Goal: Navigation & Orientation: Understand site structure

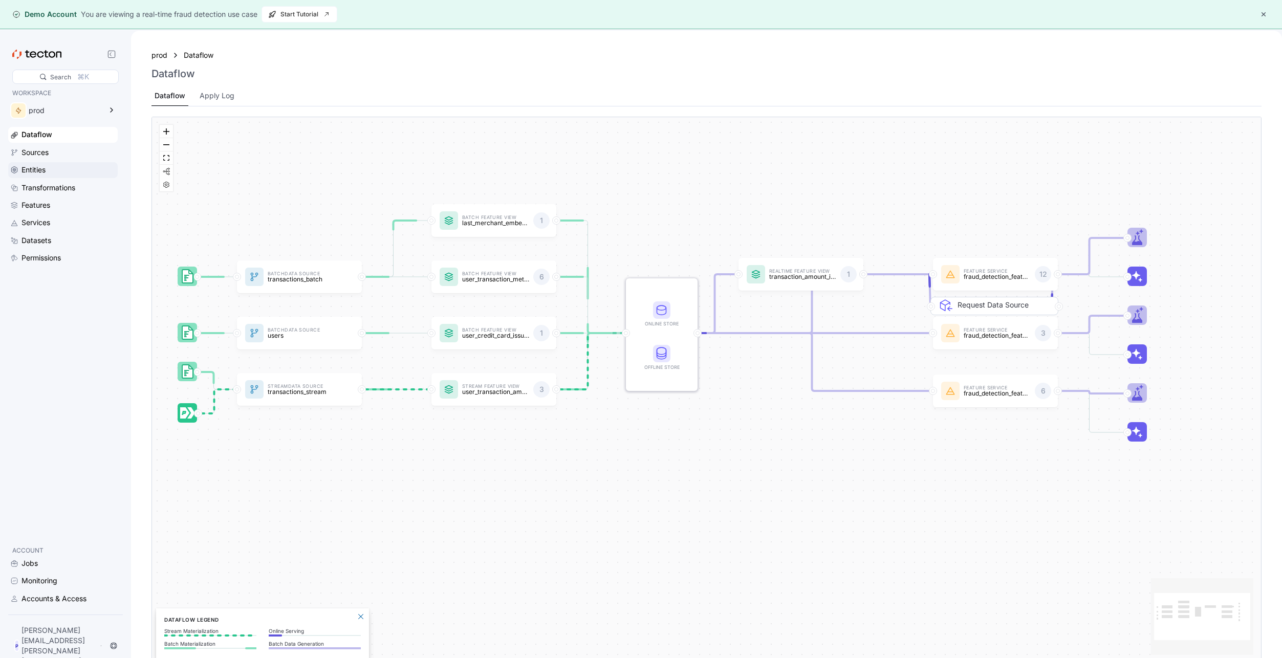
click at [38, 170] on div "Entities" at bounding box center [34, 169] width 24 height 11
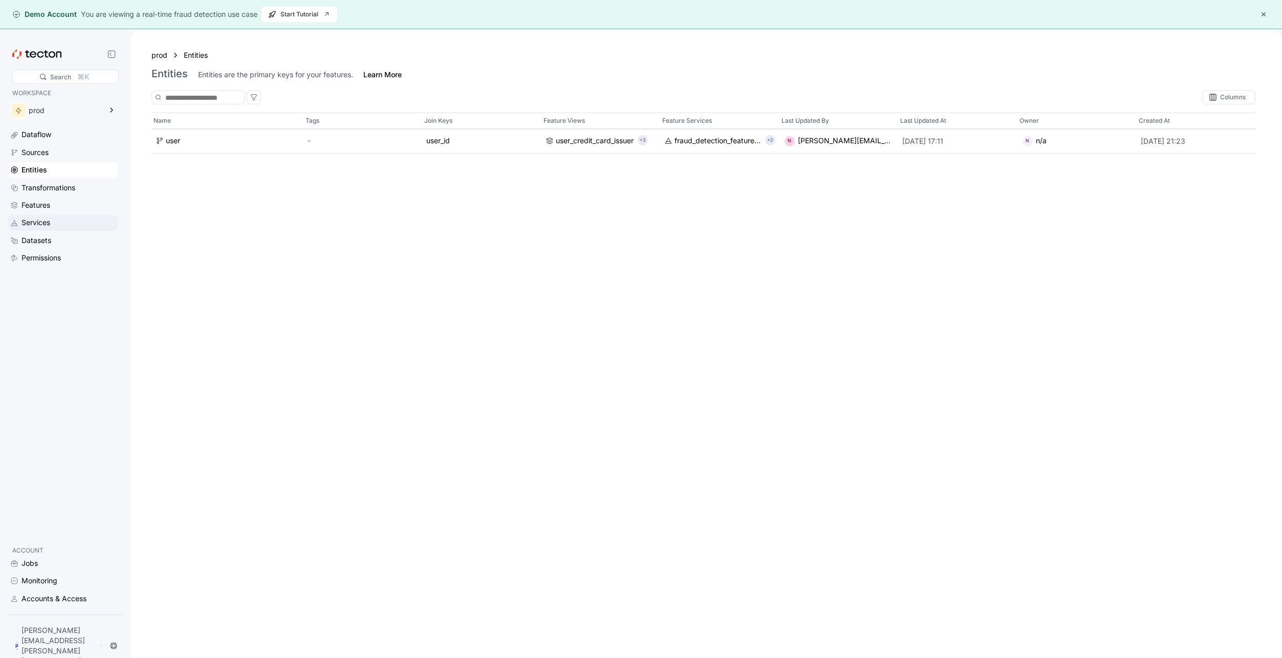
click at [40, 226] on div "Services" at bounding box center [36, 222] width 29 height 11
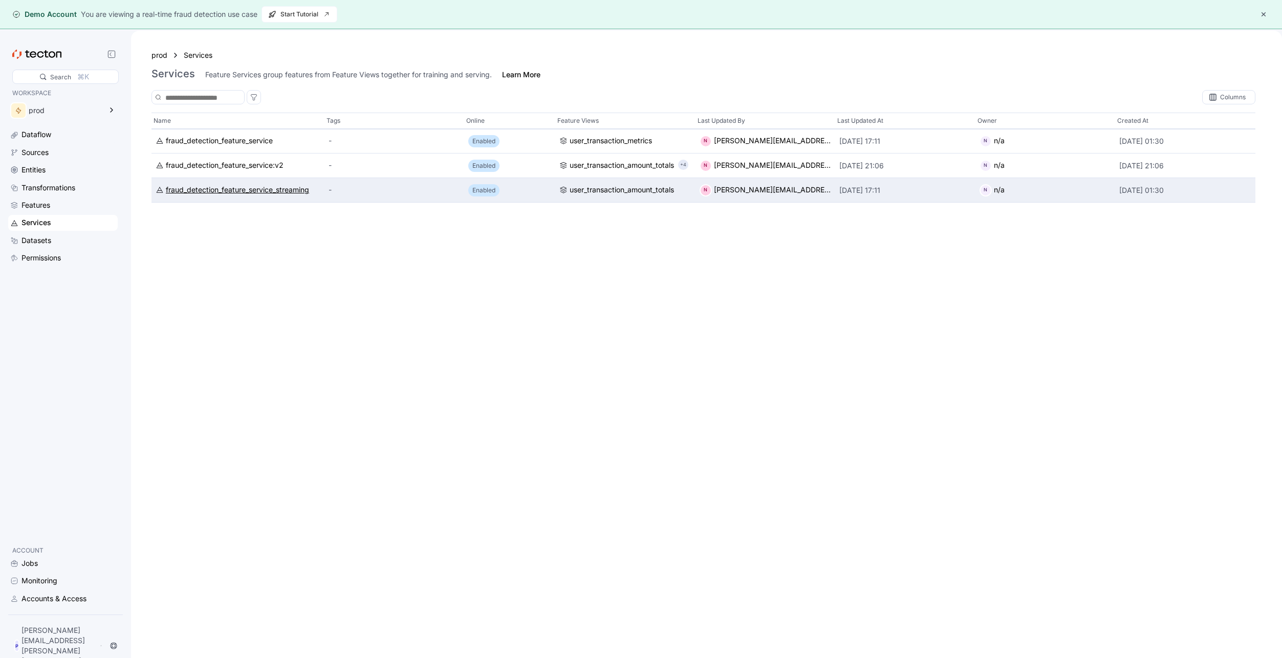
click at [262, 191] on div "fraud_detection_feature_service_streaming" at bounding box center [237, 190] width 143 height 11
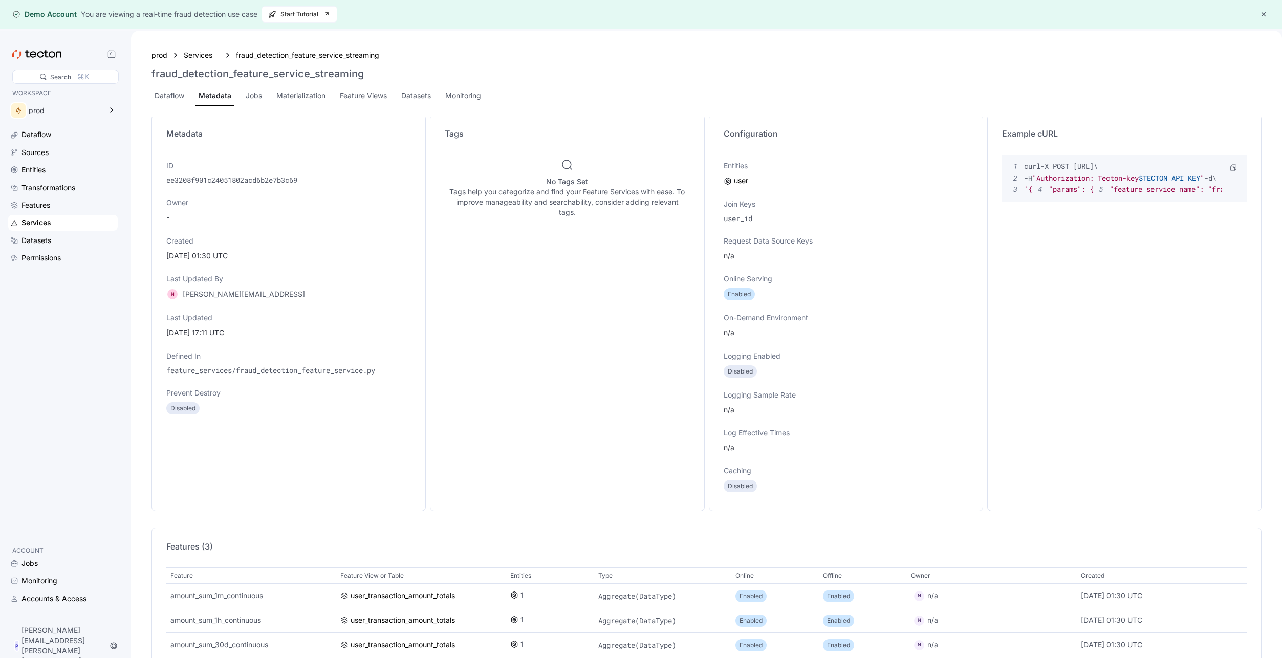
scroll to position [10, 0]
click at [30, 205] on div "Features" at bounding box center [36, 205] width 29 height 11
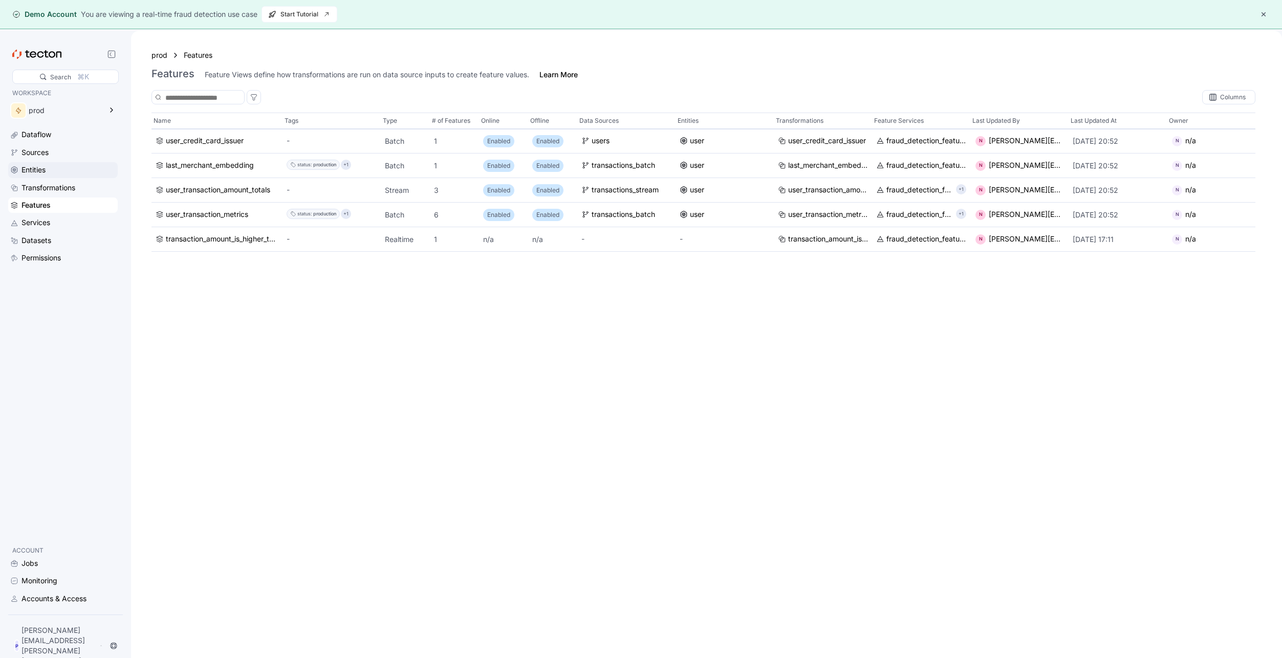
click at [37, 169] on div "Entities" at bounding box center [34, 169] width 24 height 11
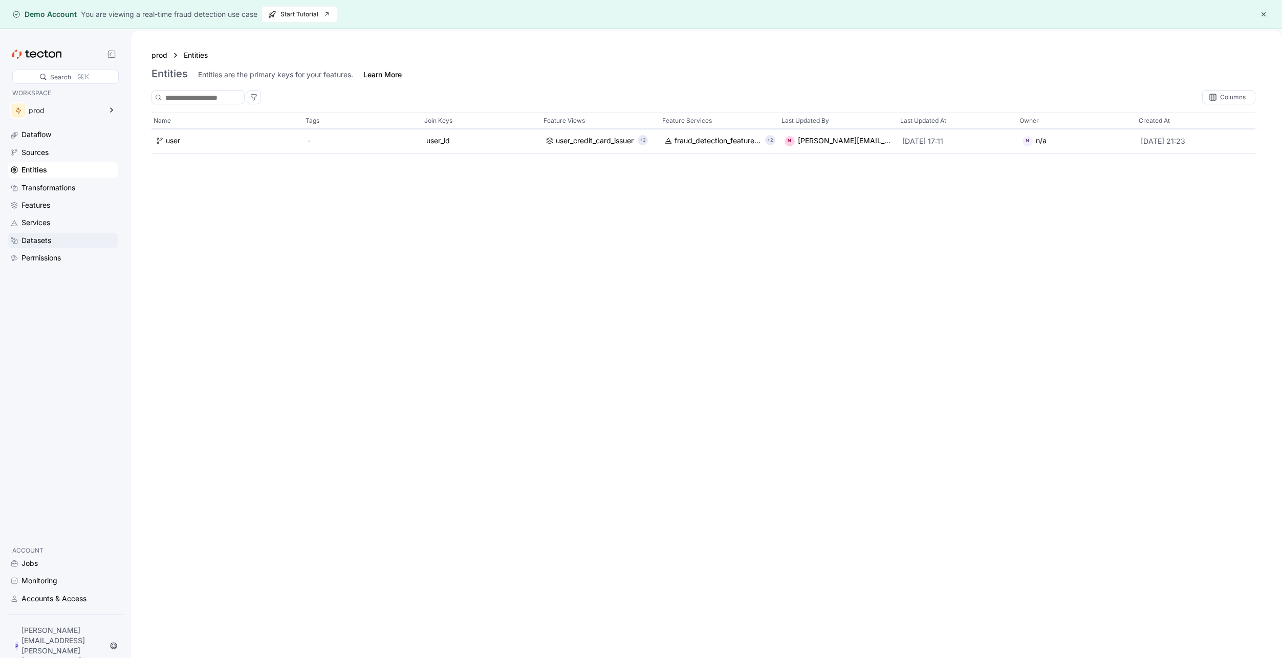
click at [35, 238] on div "Datasets" at bounding box center [37, 240] width 30 height 11
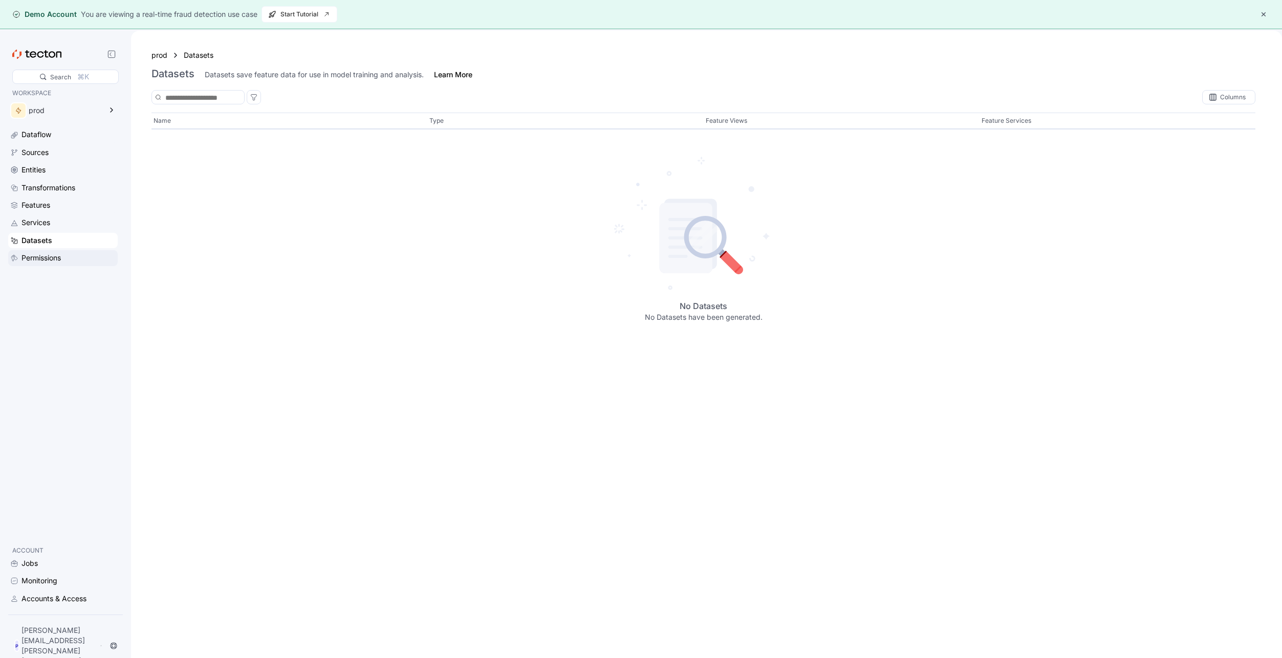
click at [45, 259] on div "Permissions" at bounding box center [41, 257] width 39 height 11
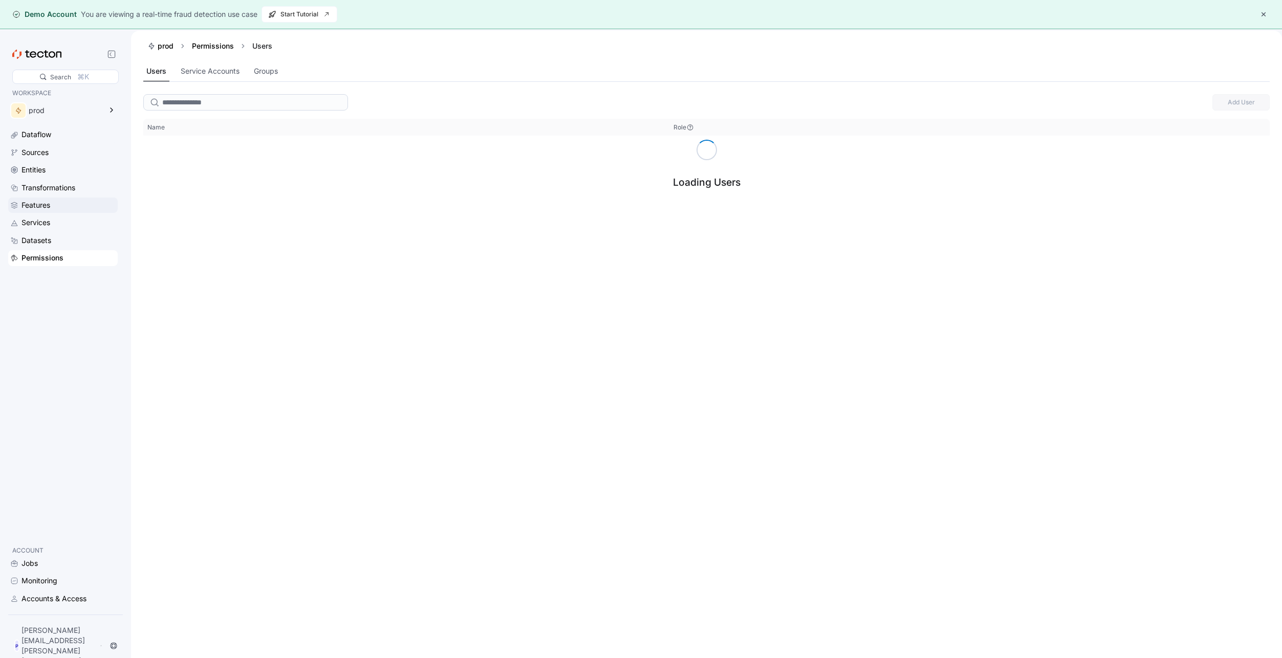
click at [36, 206] on div "Features" at bounding box center [36, 205] width 29 height 11
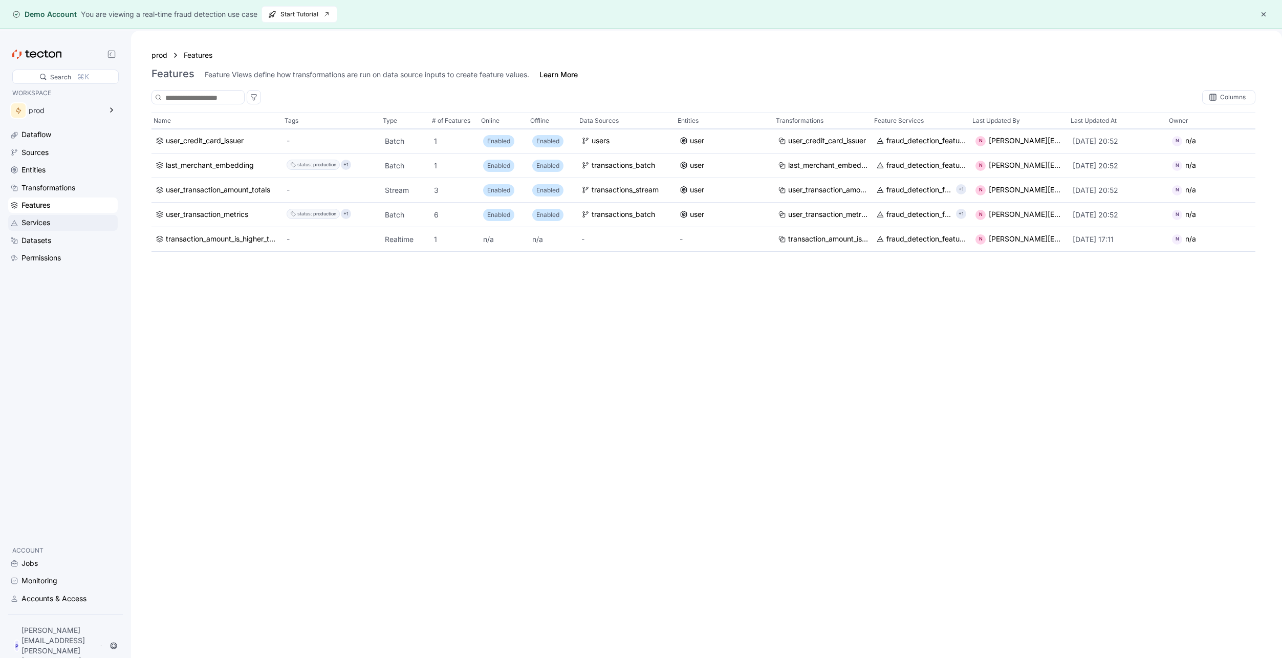
click at [34, 223] on div "Services" at bounding box center [36, 222] width 29 height 11
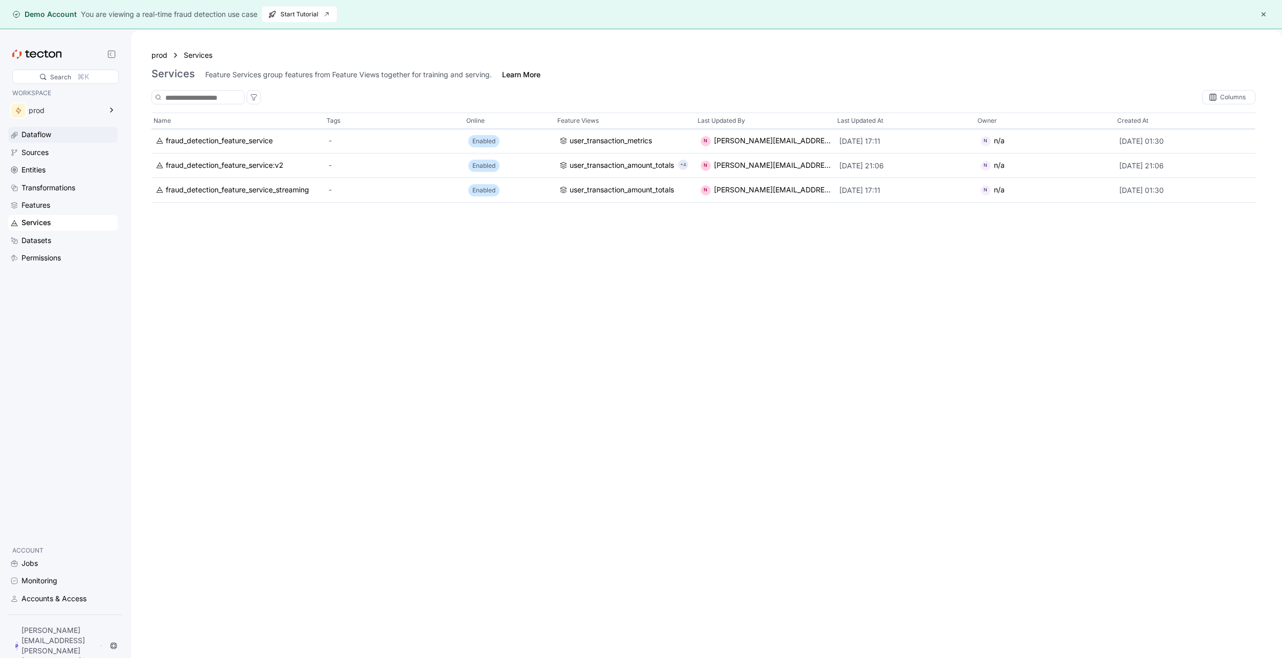
click at [32, 135] on div "Dataflow" at bounding box center [37, 134] width 30 height 11
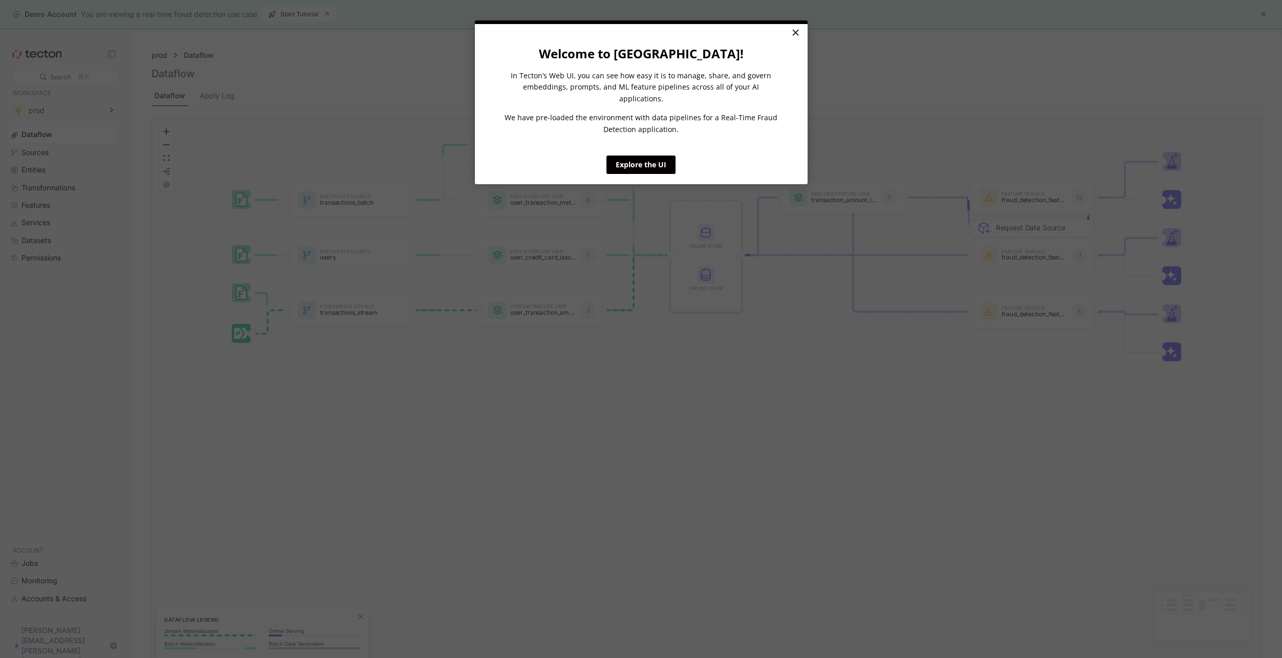
click at [798, 36] on link "×" at bounding box center [796, 33] width 18 height 18
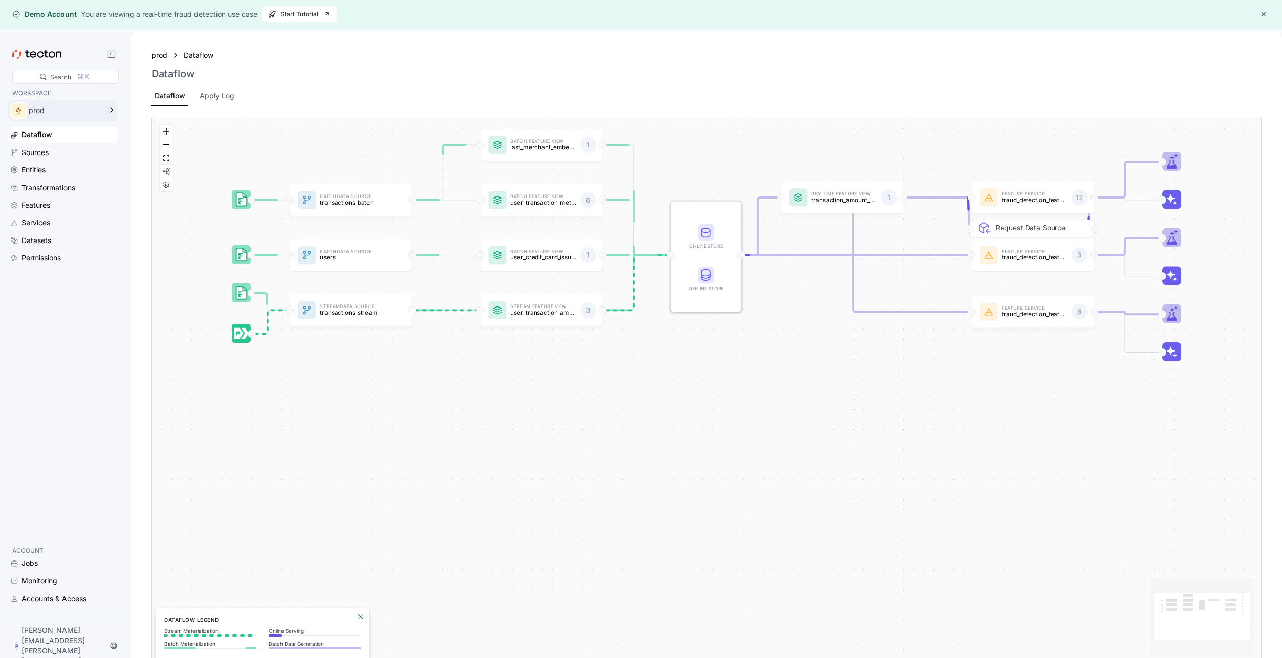
click at [110, 110] on icon at bounding box center [111, 110] width 12 height 12
click at [93, 335] on div "WORKSPACE prod Dataflow Sources Entities Transformations Features Services Data…" at bounding box center [63, 312] width 110 height 449
click at [46, 208] on div "Features" at bounding box center [36, 205] width 29 height 11
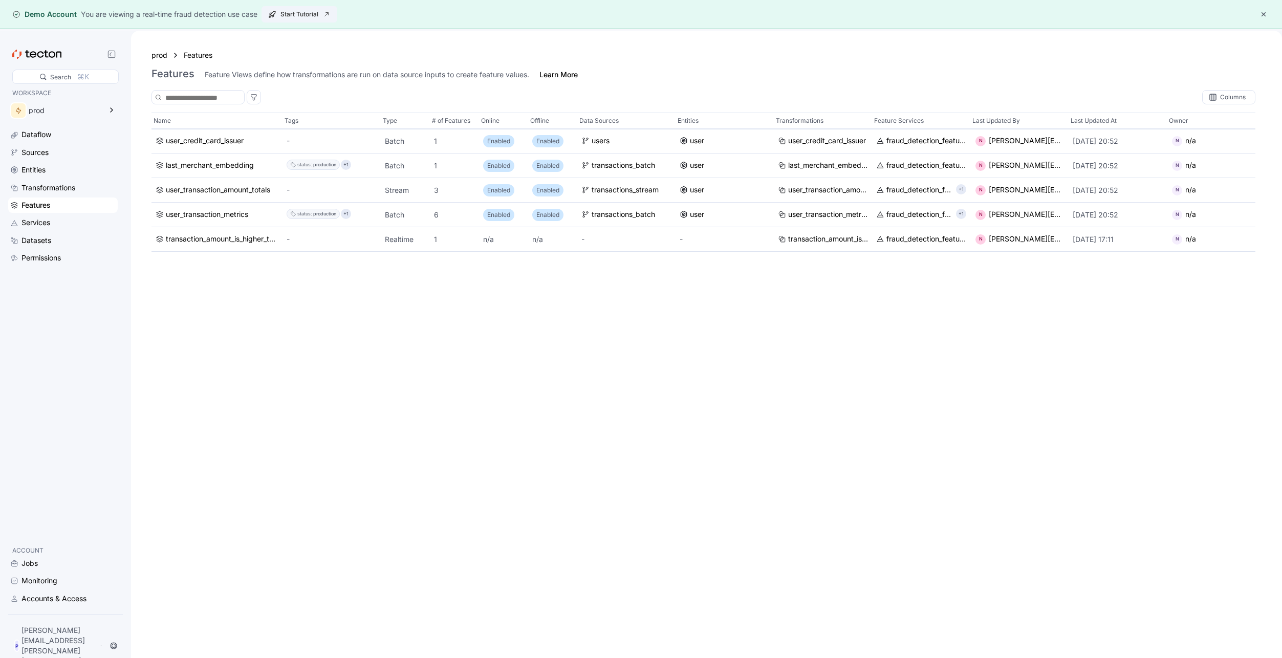
click at [295, 13] on span "Start Tutorial" at bounding box center [299, 14] width 62 height 15
click at [30, 222] on div "Services" at bounding box center [36, 222] width 29 height 11
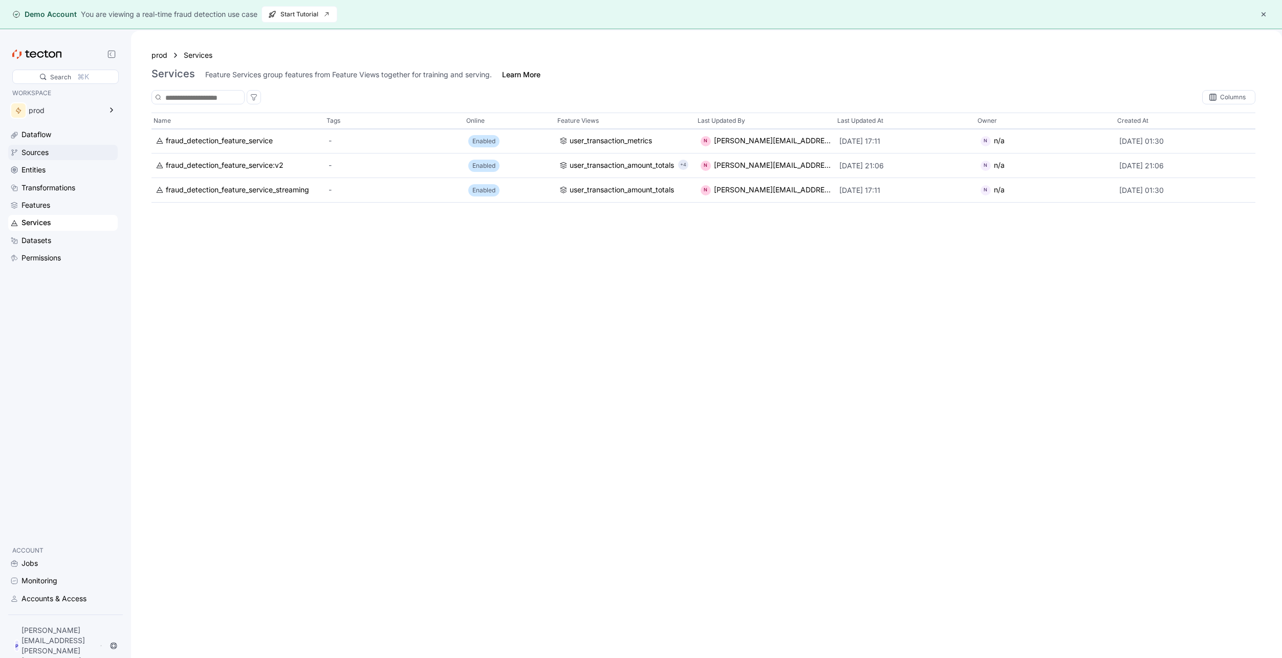
click at [31, 149] on div "Sources" at bounding box center [35, 152] width 27 height 11
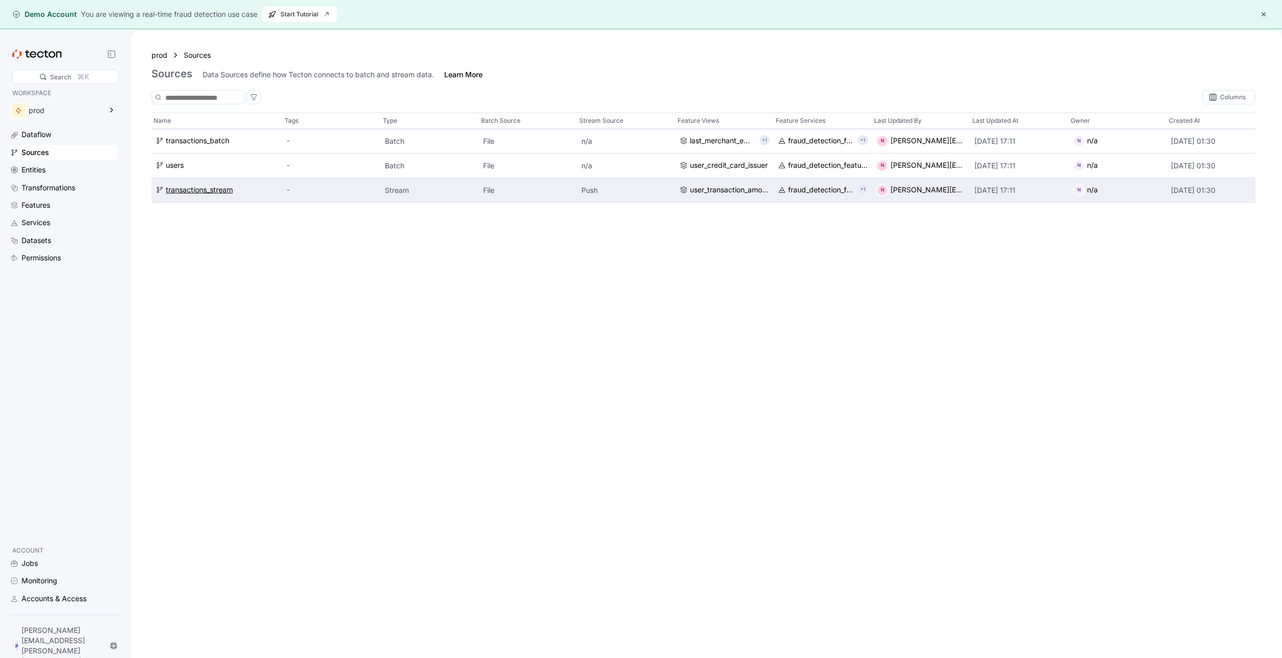
click at [191, 187] on div "transactions_stream" at bounding box center [199, 190] width 67 height 11
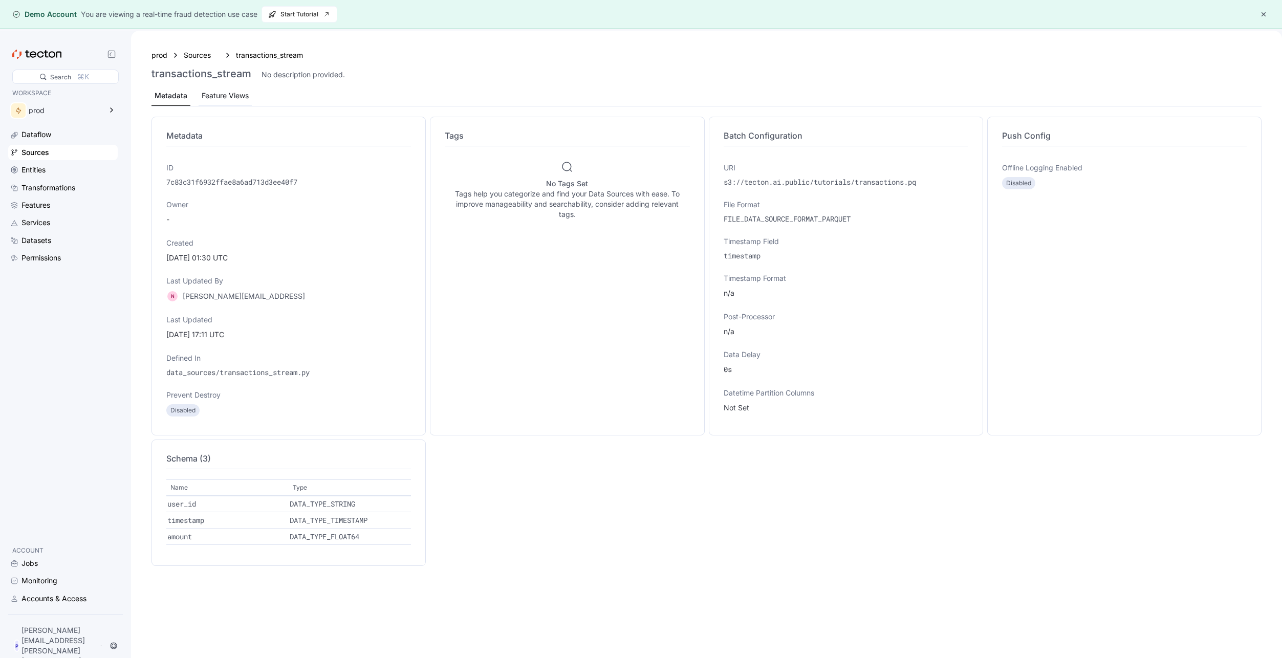
click at [230, 95] on div "Feature Views" at bounding box center [225, 95] width 47 height 11
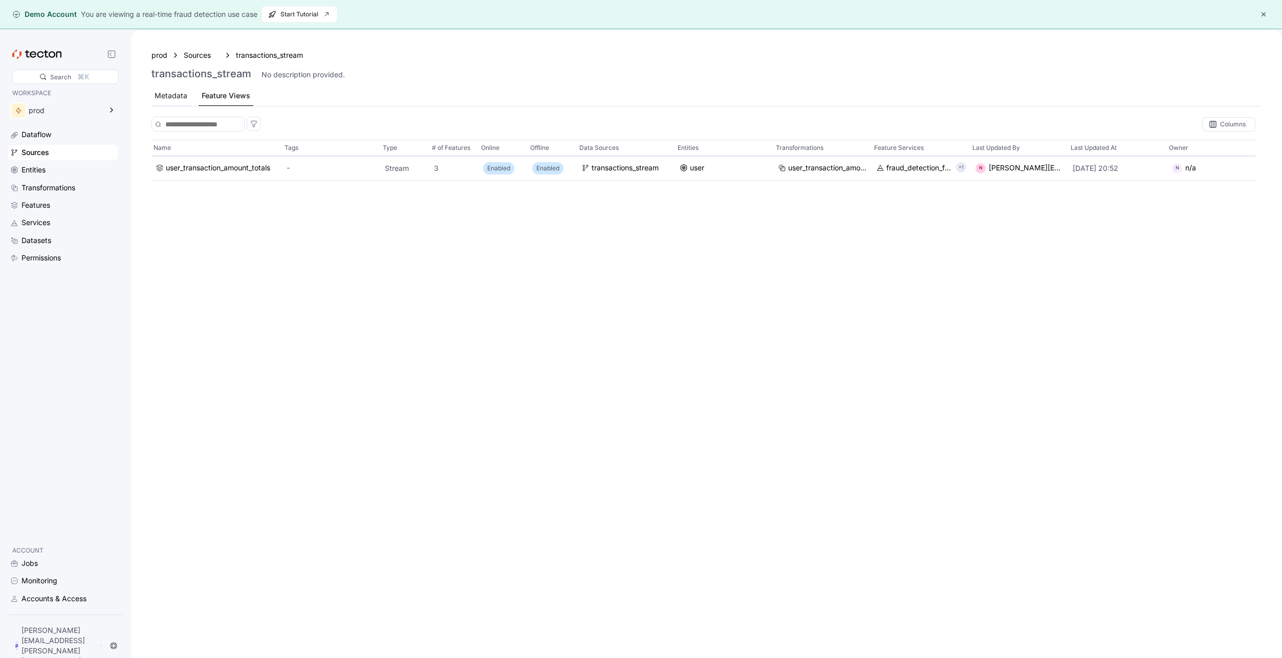
click at [169, 95] on div "Metadata" at bounding box center [171, 95] width 33 height 11
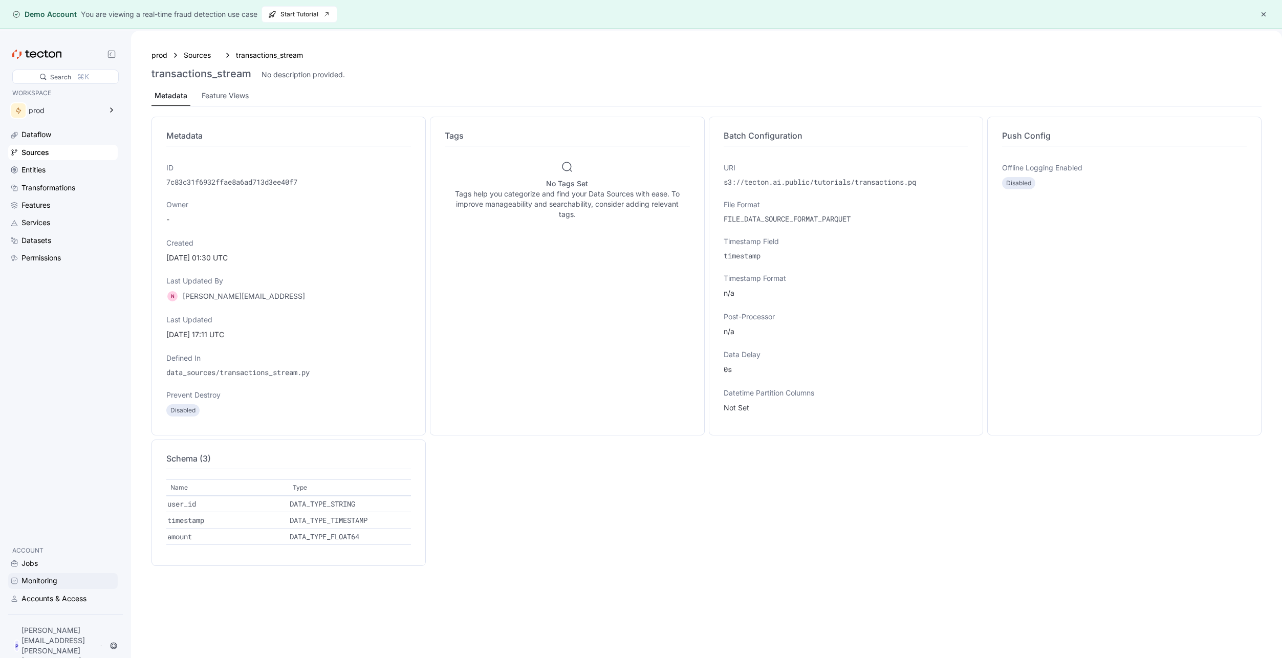
click at [39, 587] on div "Monitoring" at bounding box center [40, 580] width 36 height 11
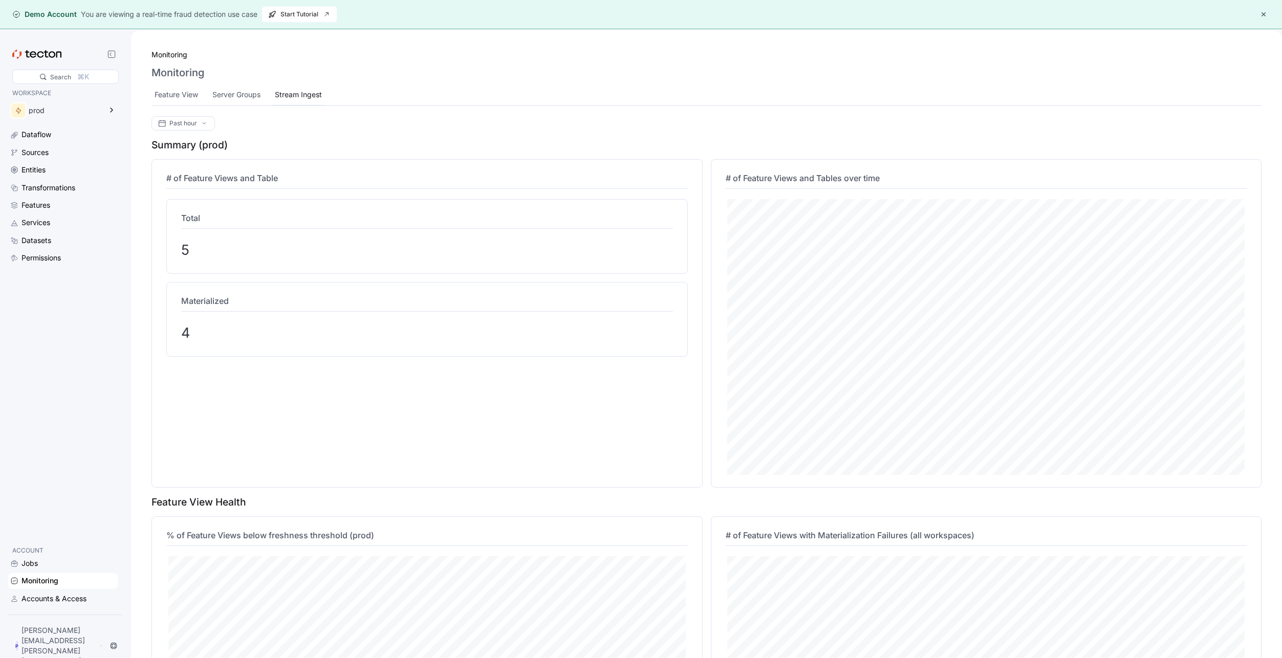
click at [320, 93] on div "Stream Ingest" at bounding box center [298, 94] width 47 height 11
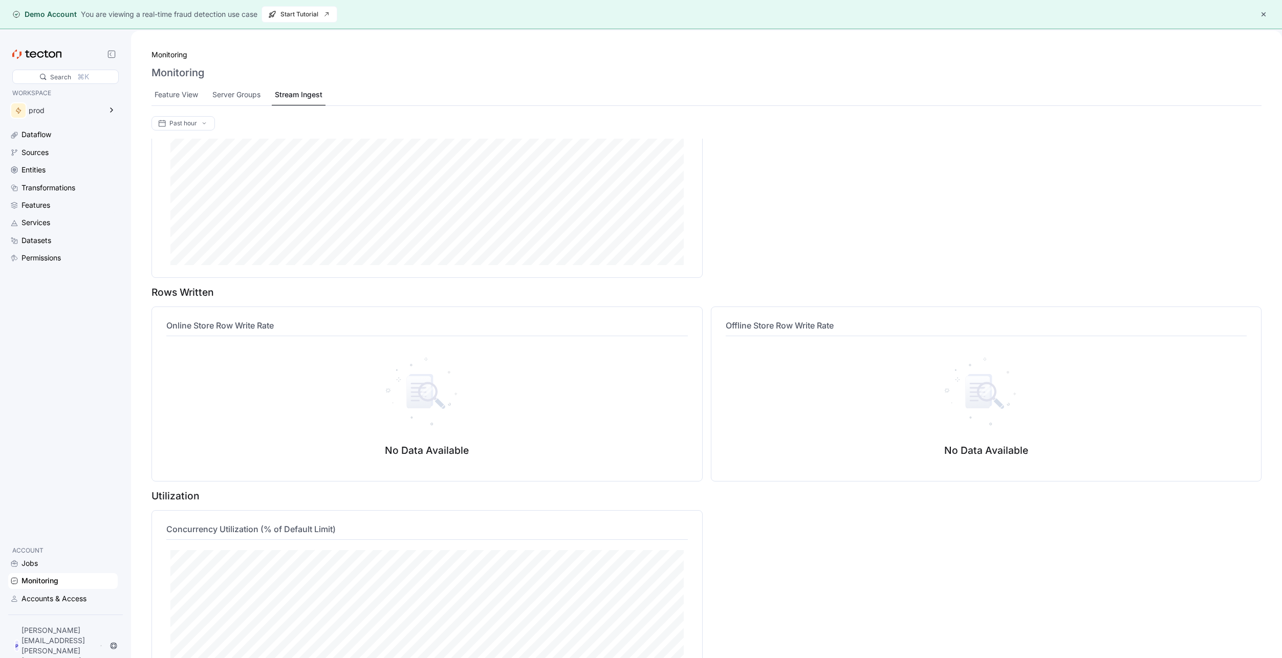
scroll to position [706, 0]
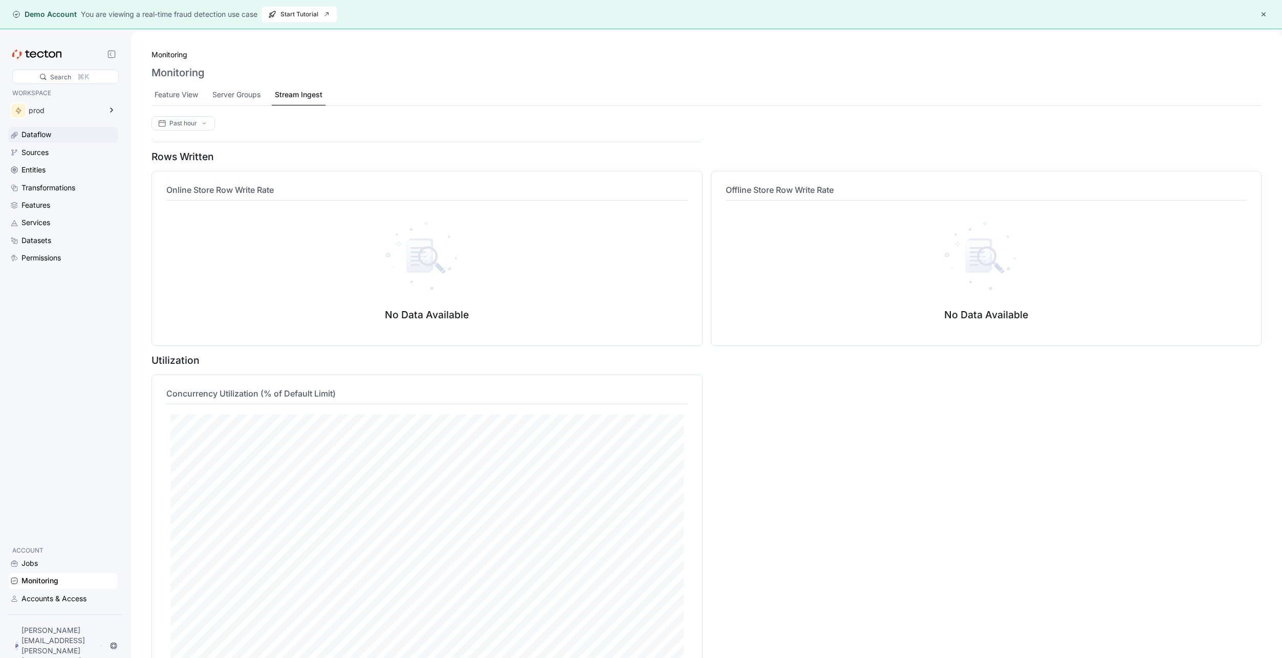
click at [35, 137] on div "Dataflow" at bounding box center [37, 134] width 30 height 11
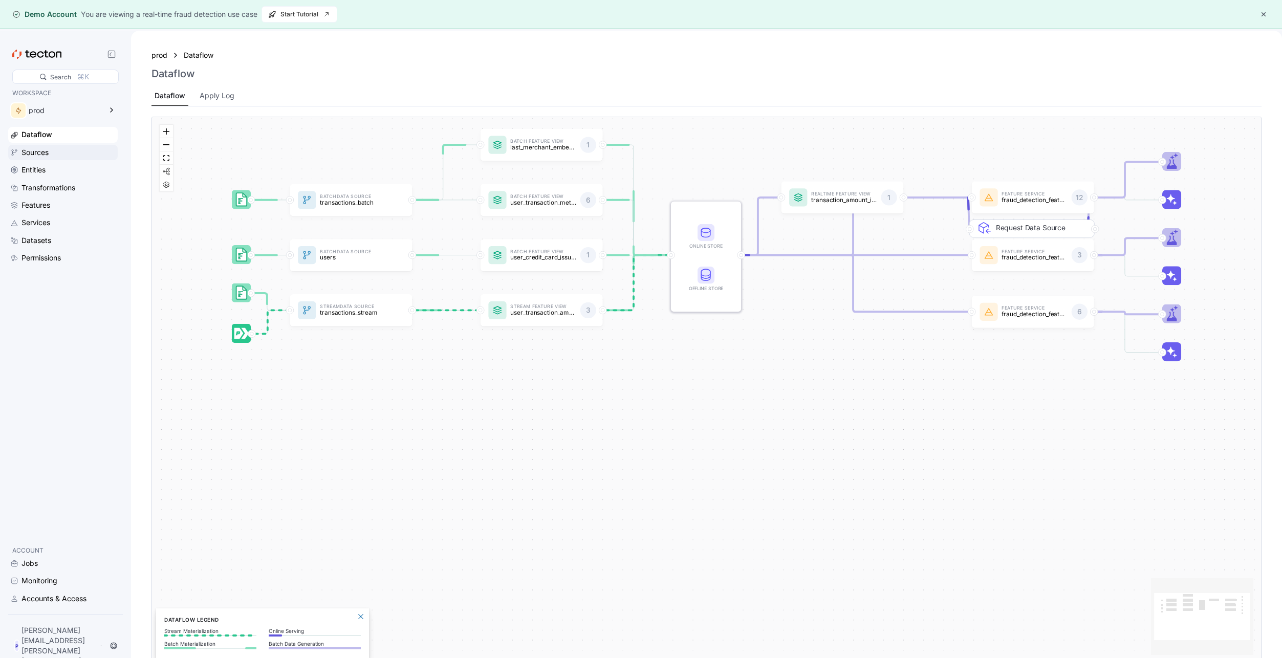
click at [31, 153] on div "Sources" at bounding box center [35, 152] width 27 height 11
